Goal: Task Accomplishment & Management: Manage account settings

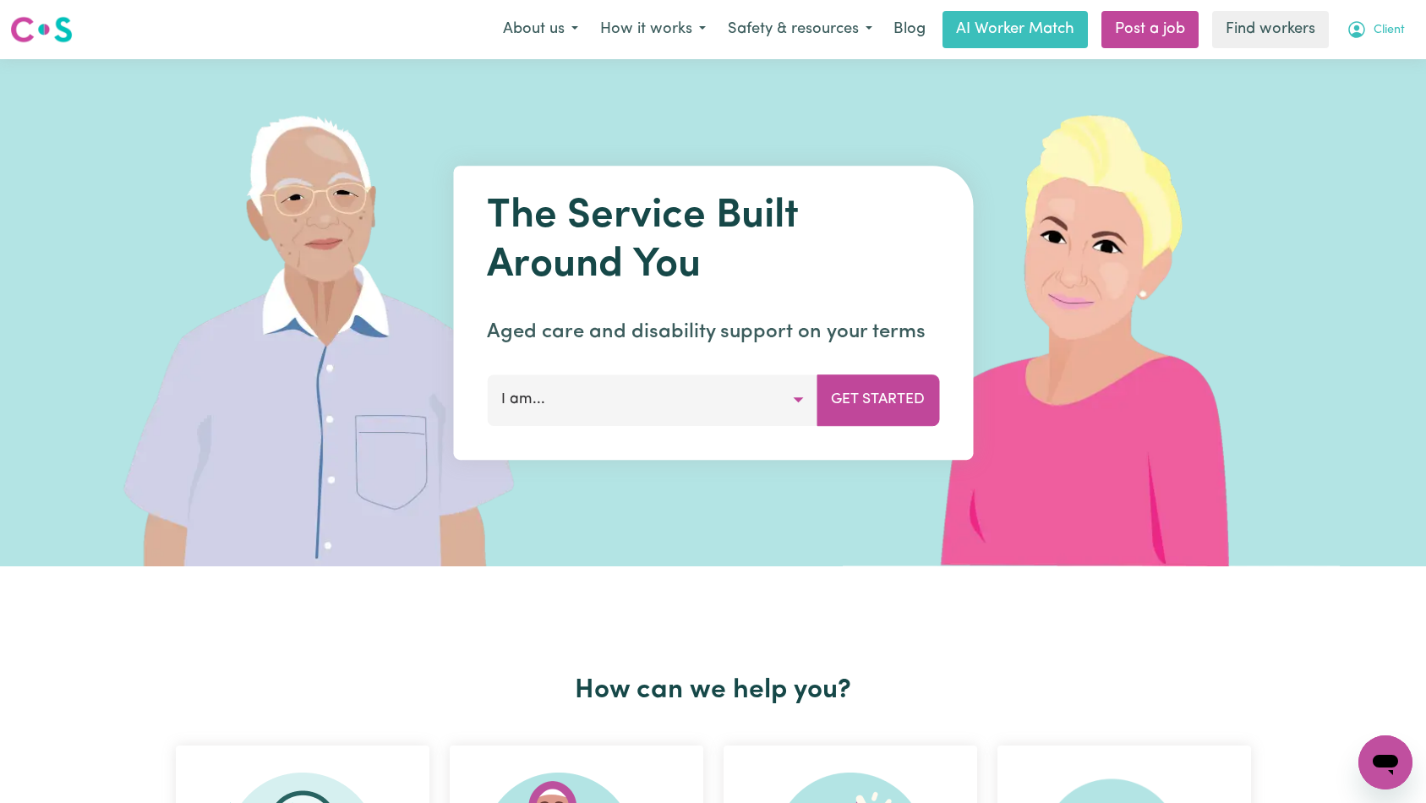
click at [1405, 17] on button "Client" at bounding box center [1376, 30] width 80 height 36
click at [1361, 114] on div "The Service Built Around You Aged care and disability support on your terms I a…" at bounding box center [713, 312] width 1426 height 507
click at [1376, 37] on span "Client" at bounding box center [1389, 30] width 31 height 19
click at [1355, 86] on link "Logout" at bounding box center [1348, 97] width 134 height 32
click at [1400, 26] on link "Login" at bounding box center [1387, 29] width 58 height 37
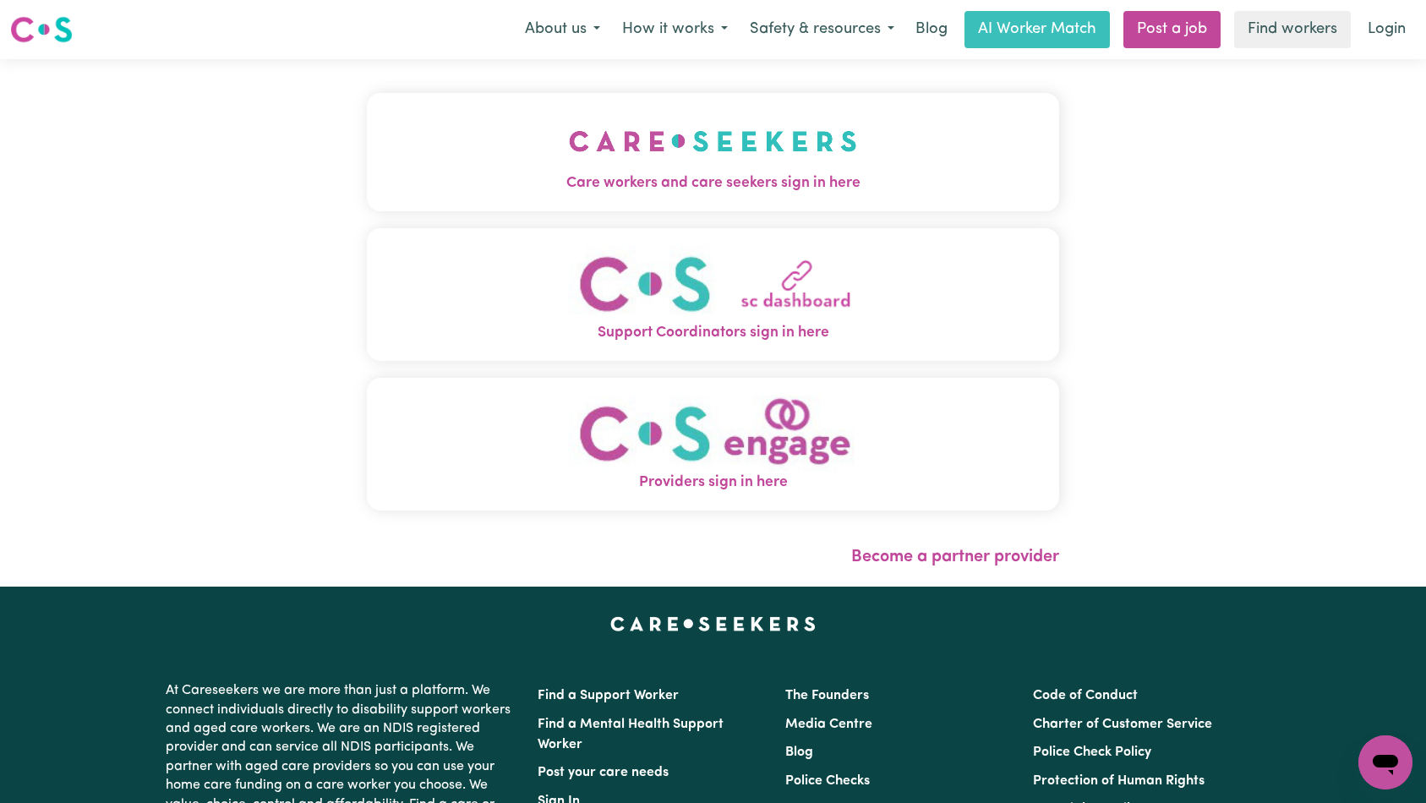
click at [637, 144] on button "Care workers and care seekers sign in here" at bounding box center [713, 152] width 693 height 118
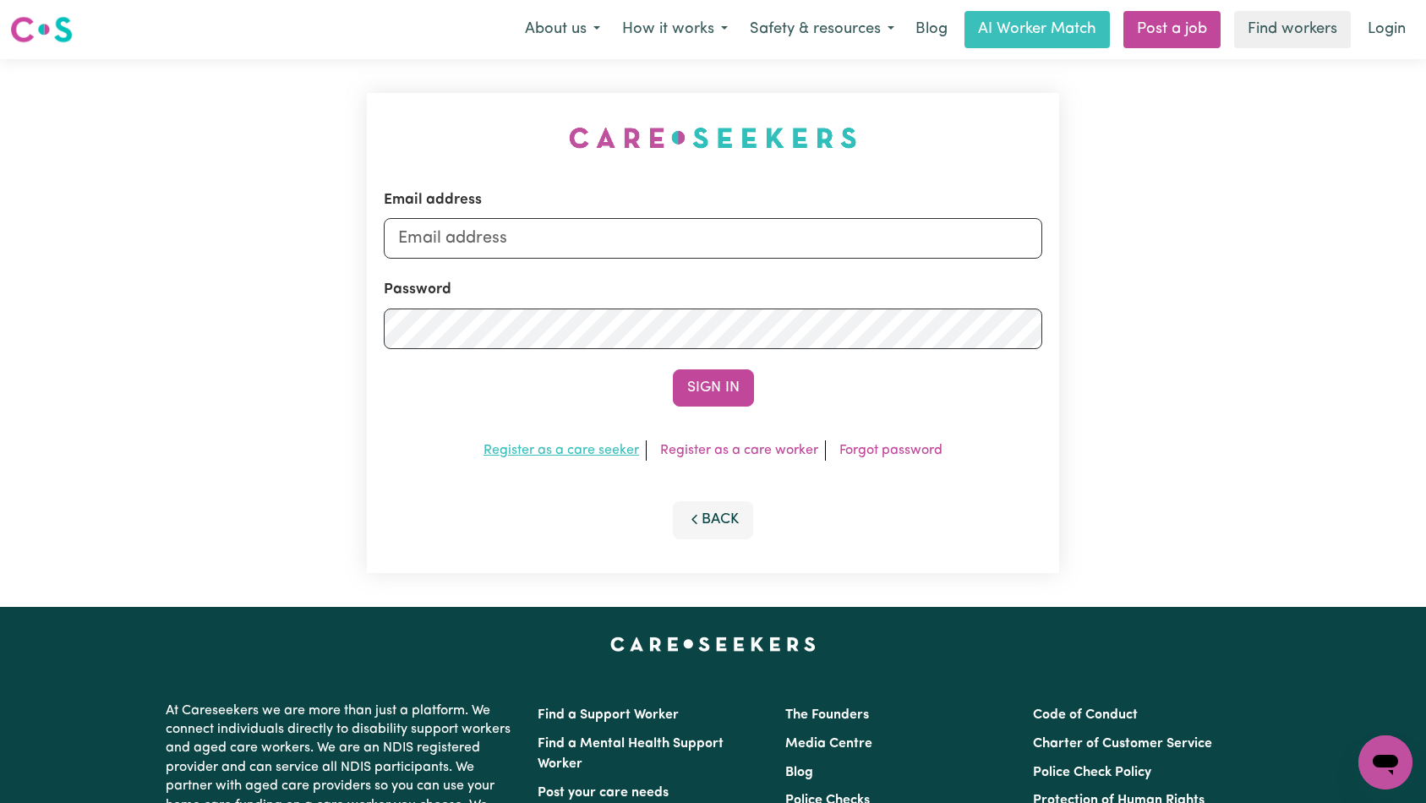
click at [623, 449] on link "Register as a care seeker" at bounding box center [562, 451] width 156 height 14
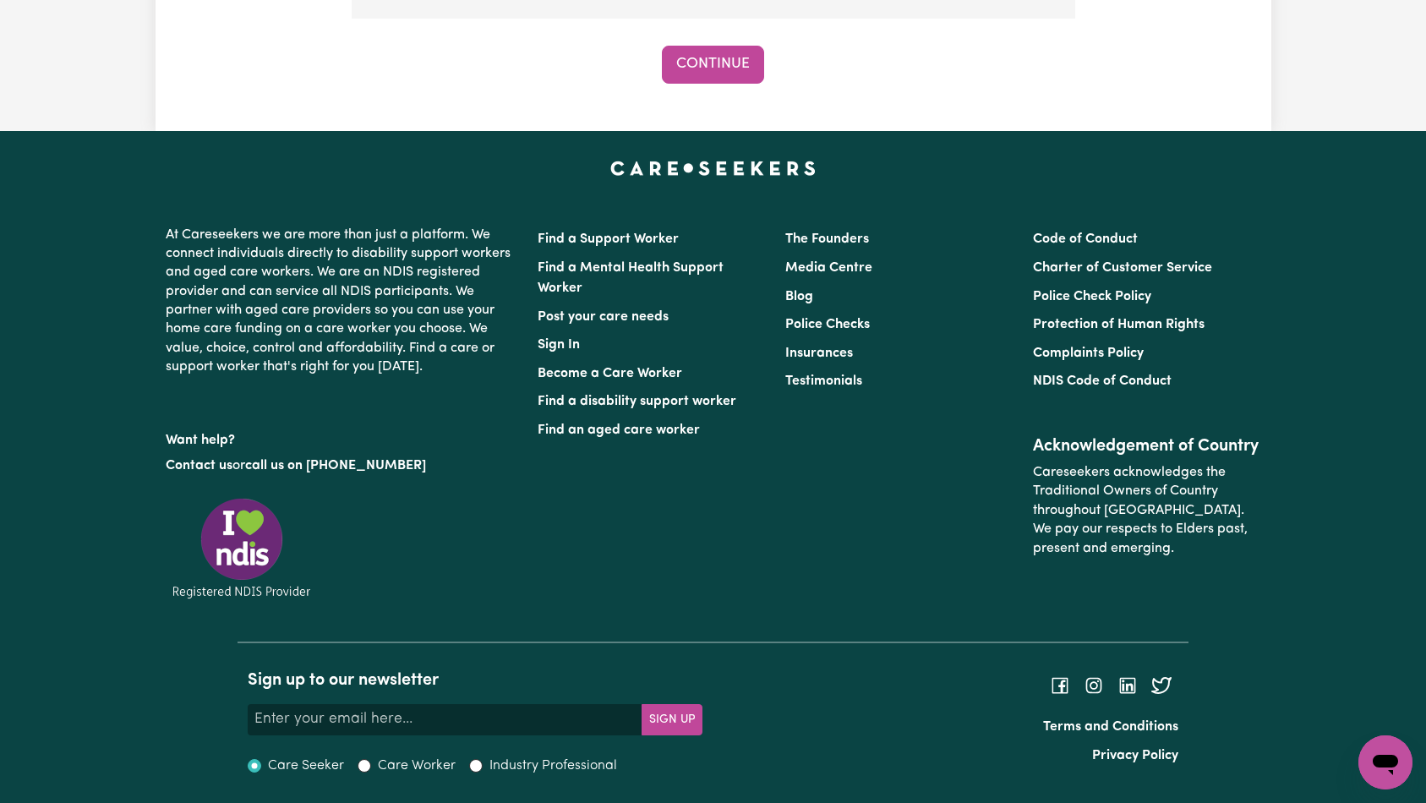
scroll to position [1205, 0]
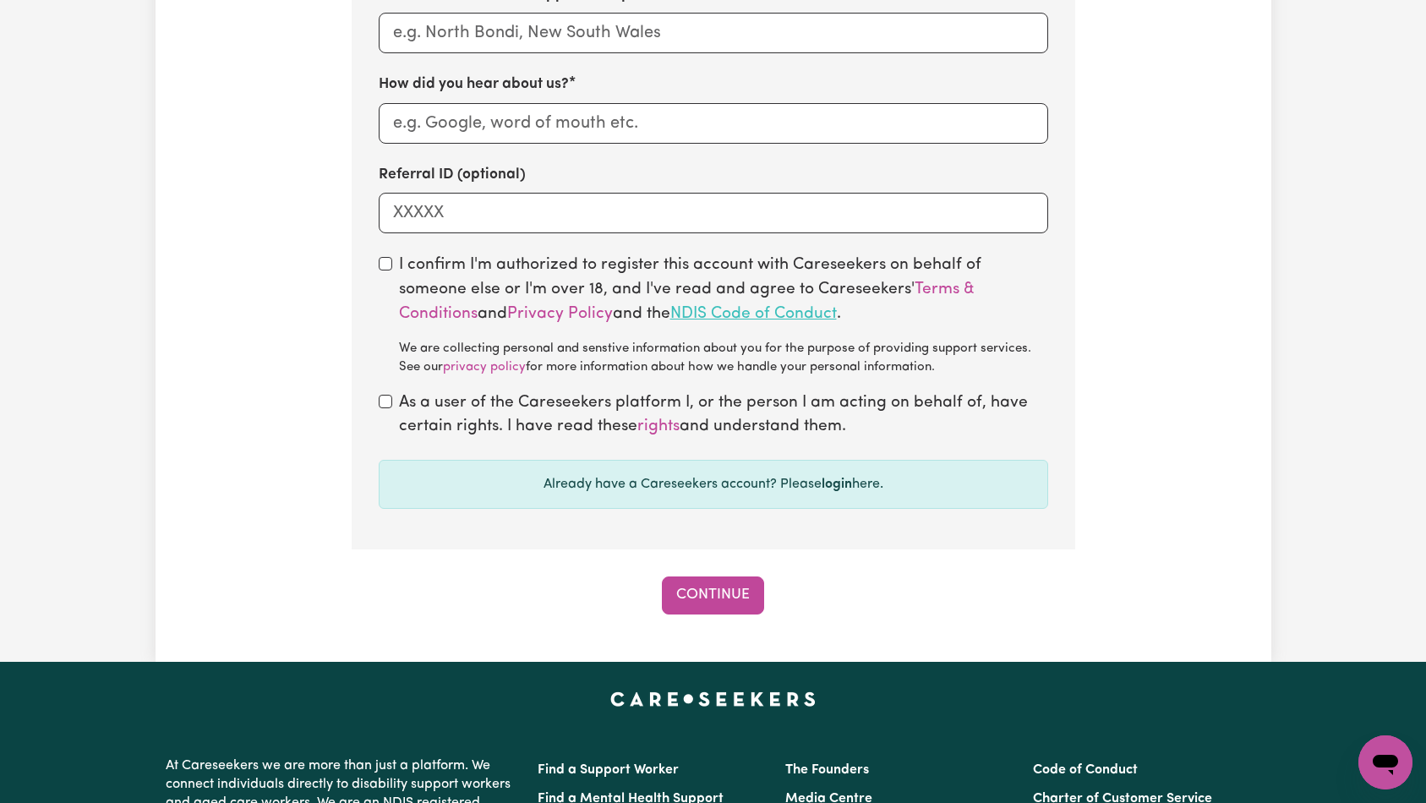
click at [670, 317] on link "NDIS Code of Conduct" at bounding box center [753, 314] width 167 height 16
click at [904, 286] on link "Terms & Conditions" at bounding box center [687, 301] width 576 height 41
click at [664, 428] on link "rights" at bounding box center [658, 426] width 42 height 16
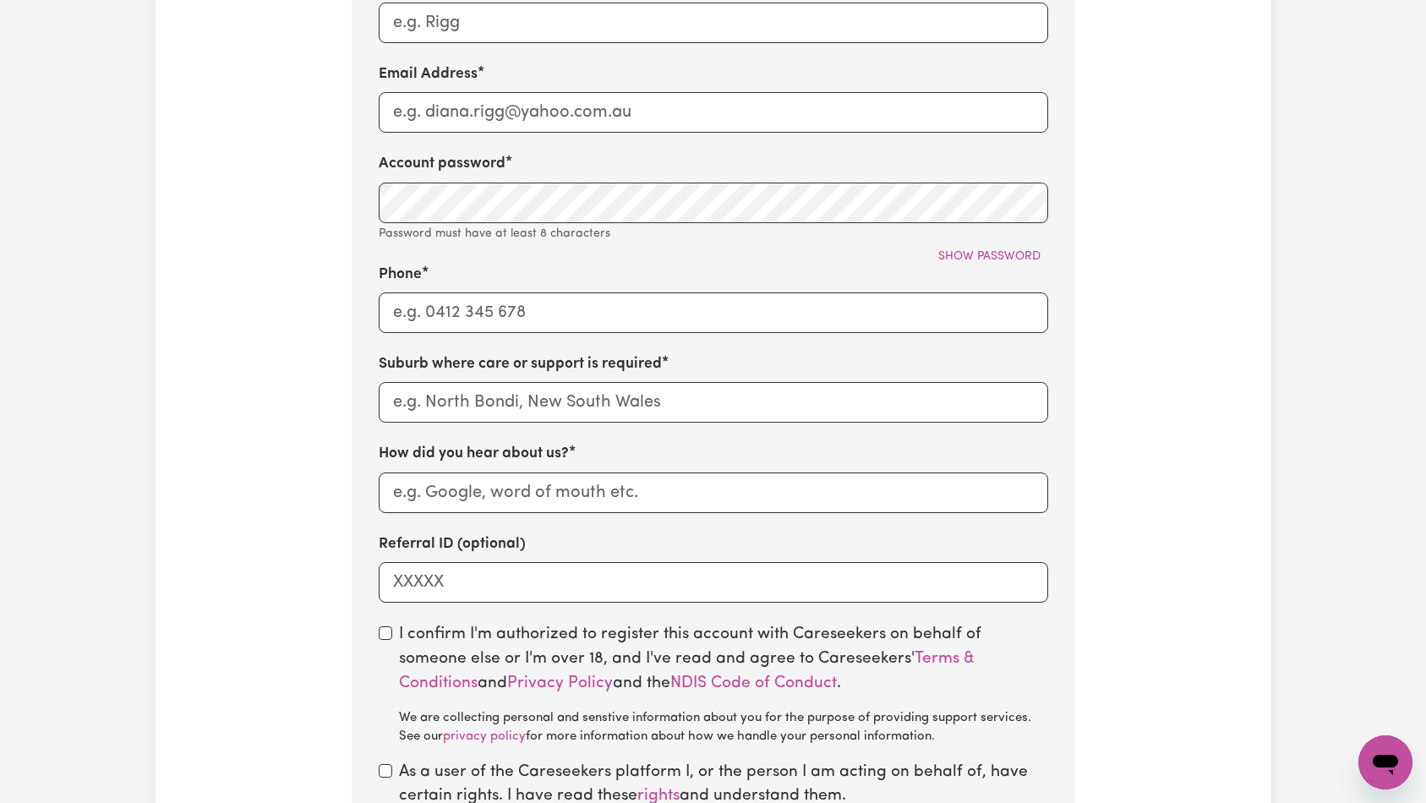
scroll to position [0, 0]
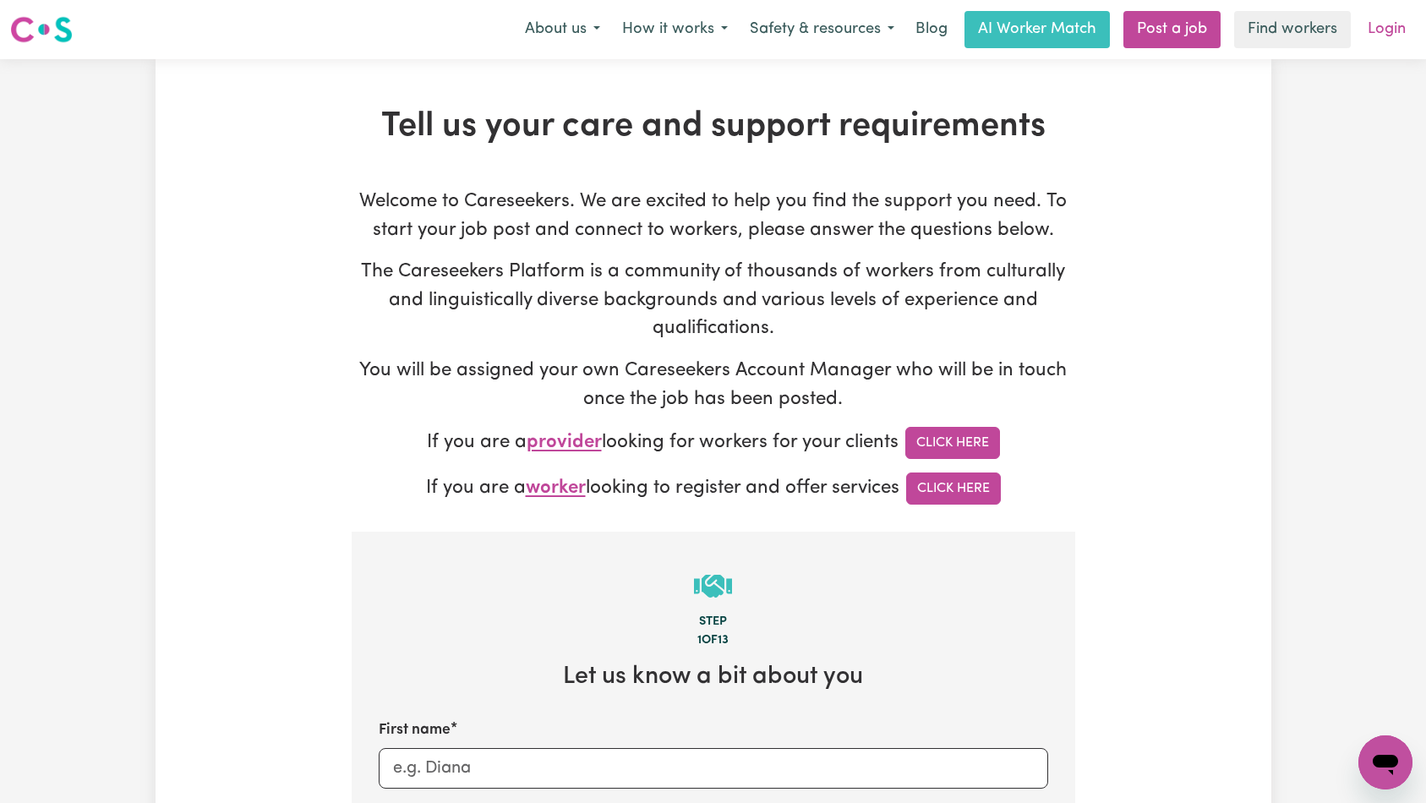
click at [1377, 30] on link "Login" at bounding box center [1387, 29] width 58 height 37
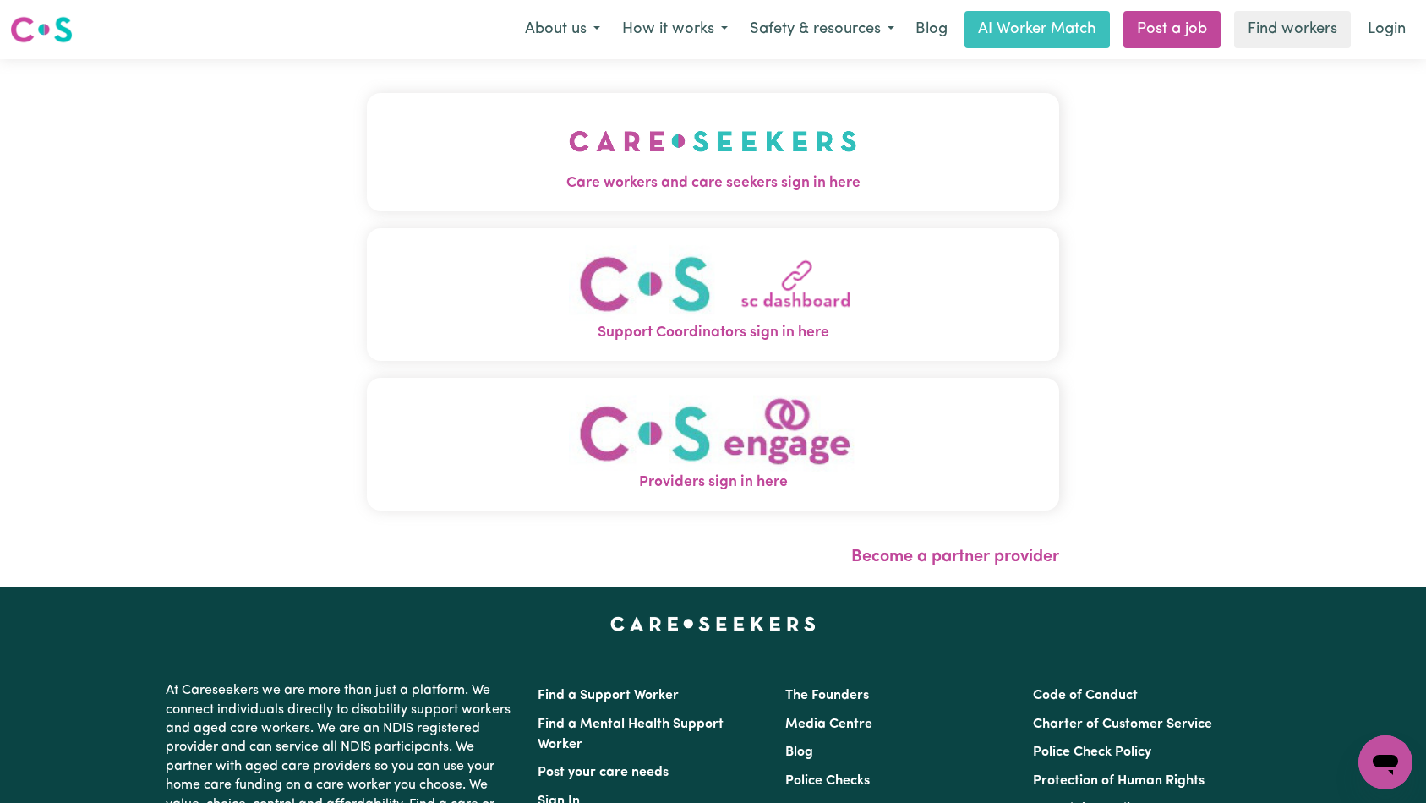
click at [569, 150] on img "Care workers and care seekers sign in here" at bounding box center [713, 141] width 288 height 63
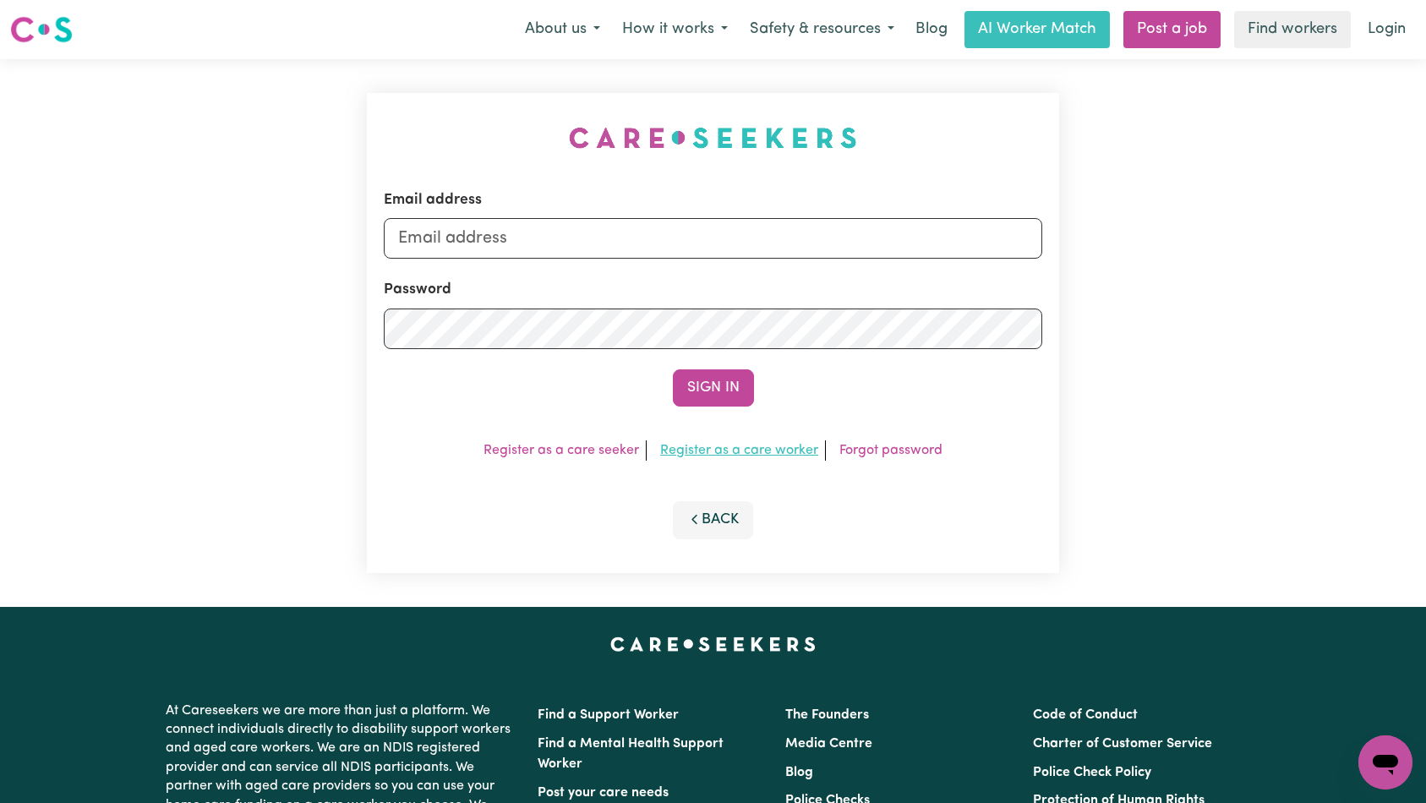
click at [765, 445] on link "Register as a care worker" at bounding box center [739, 451] width 158 height 14
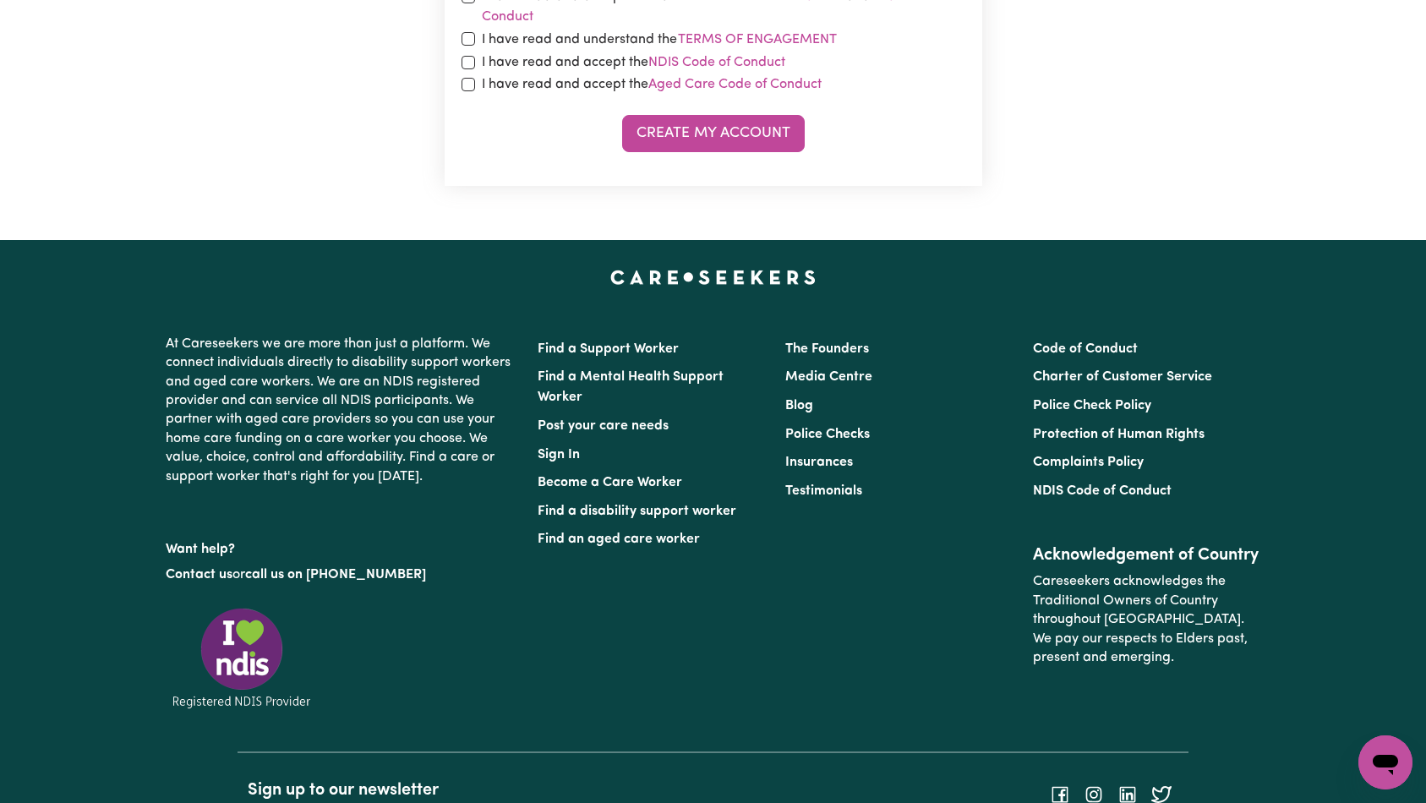
scroll to position [846, 0]
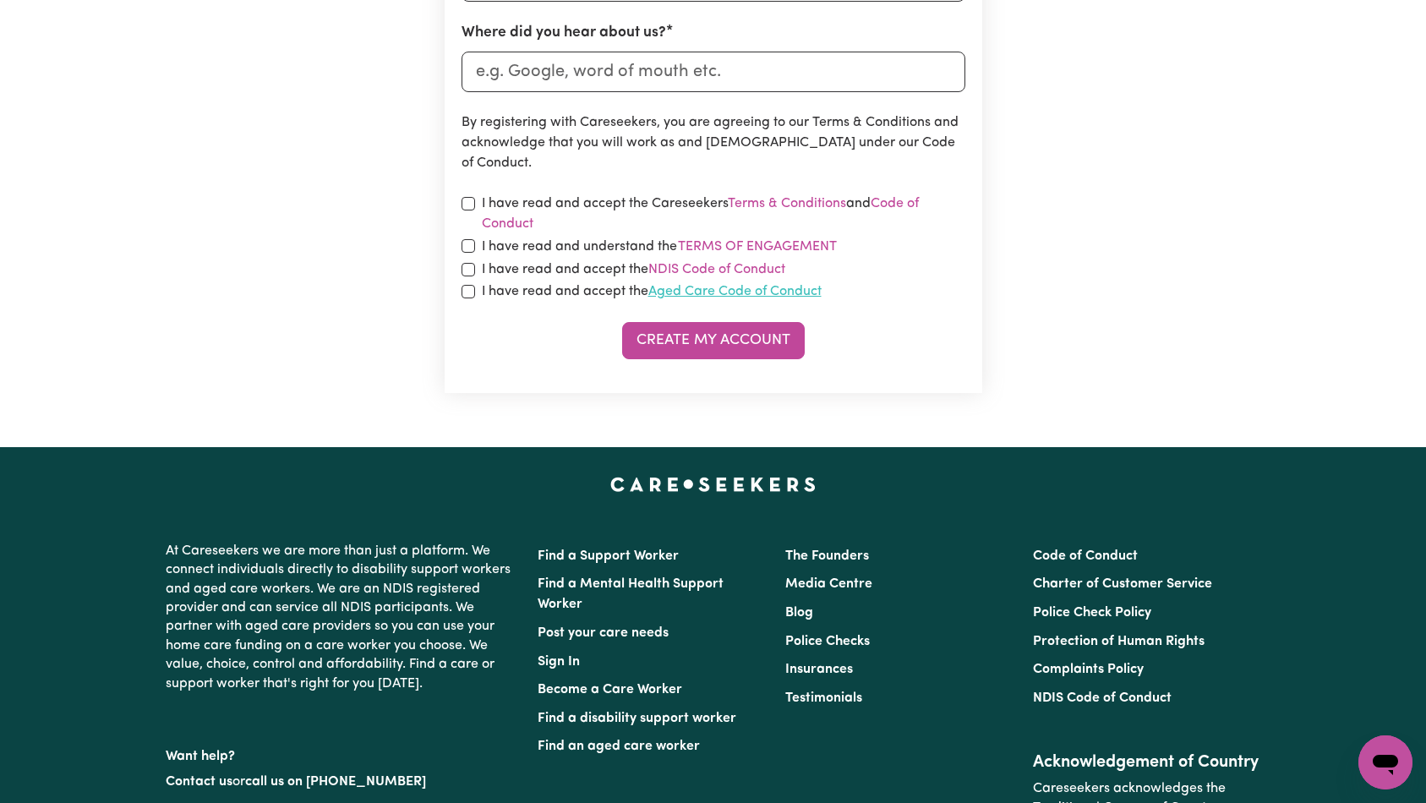
click at [790, 285] on link "Aged Care Code of Conduct" at bounding box center [734, 292] width 173 height 14
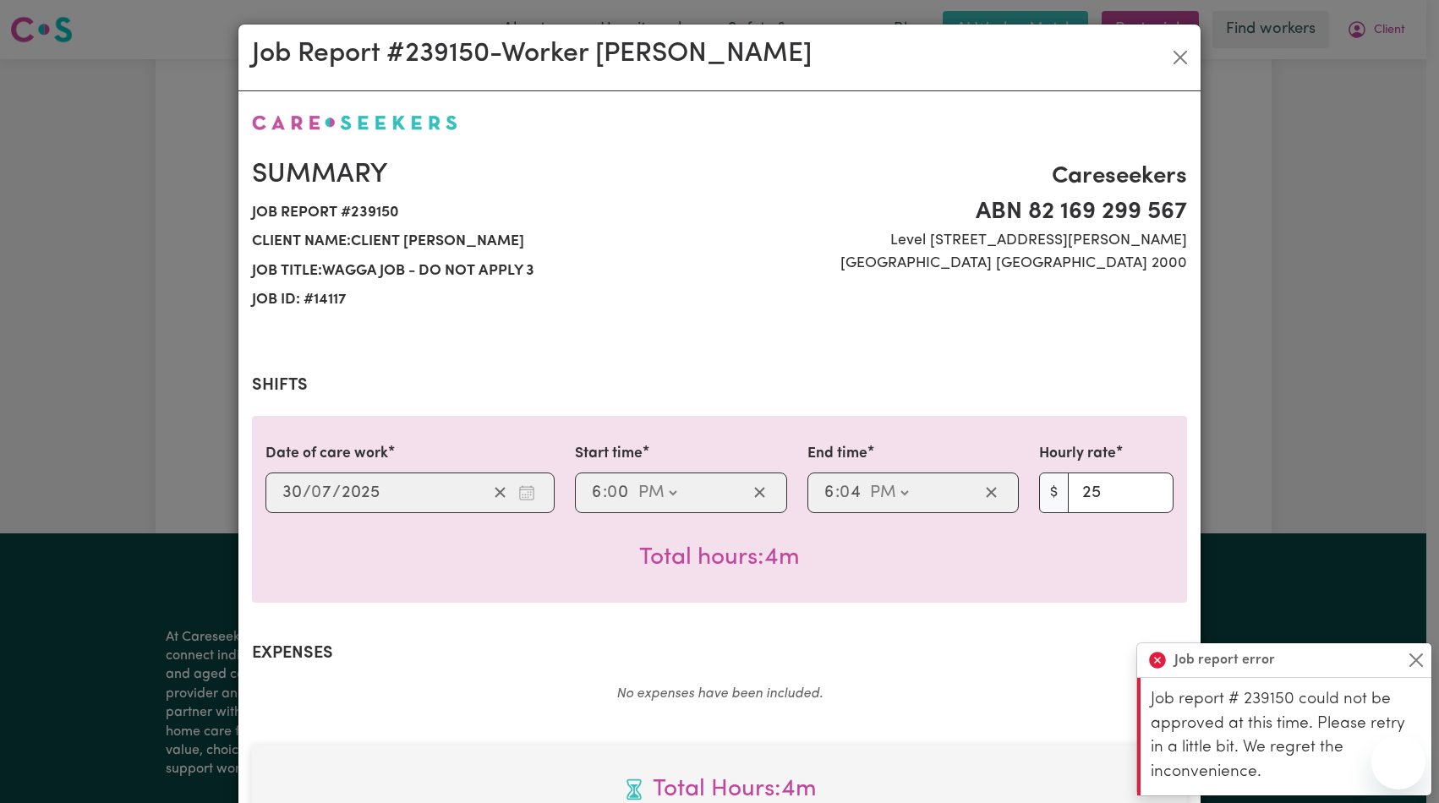
select select "pm"
